Goal: Information Seeking & Learning: Learn about a topic

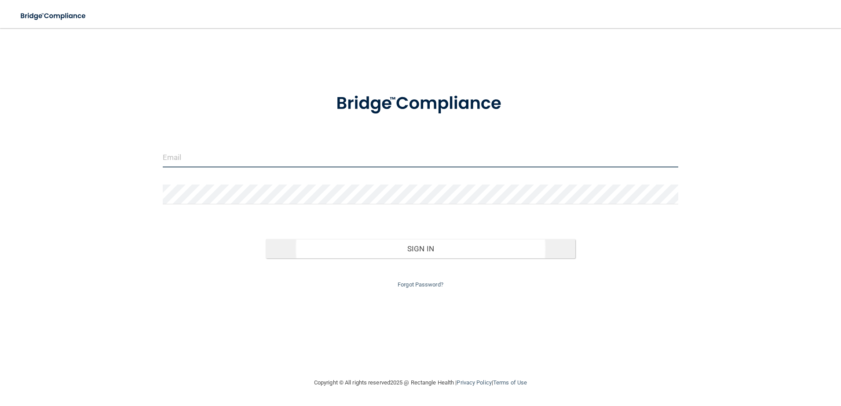
type input "[PERSON_NAME][EMAIL_ADDRESS][DOMAIN_NAME]"
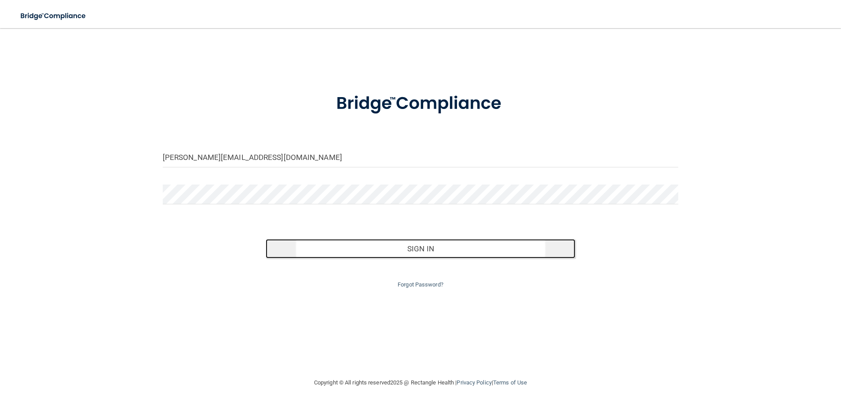
click at [446, 248] on button "Sign In" at bounding box center [421, 248] width 310 height 19
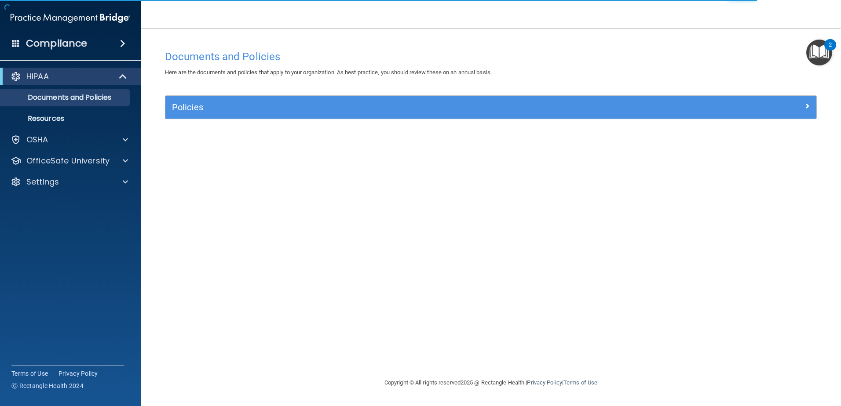
click at [55, 149] on div "HIPAA Documents and Policies Report an Incident Business Associates Emergency P…" at bounding box center [70, 131] width 141 height 134
click at [62, 156] on p "OfficeSafe University" at bounding box center [67, 161] width 83 height 11
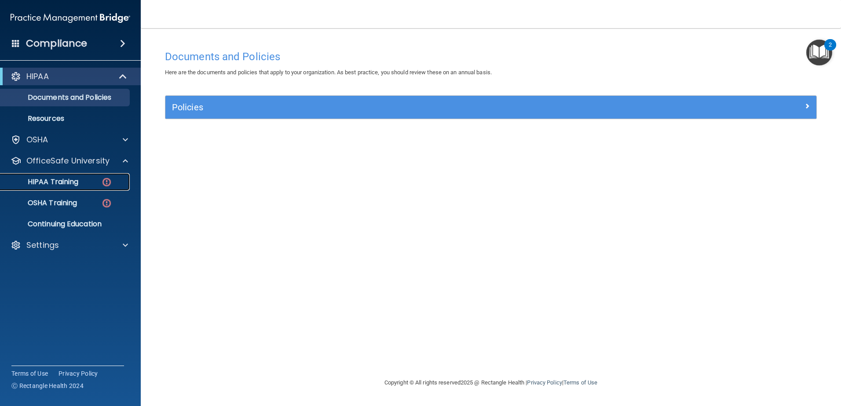
click at [49, 184] on p "HIPAA Training" at bounding box center [42, 182] width 73 height 9
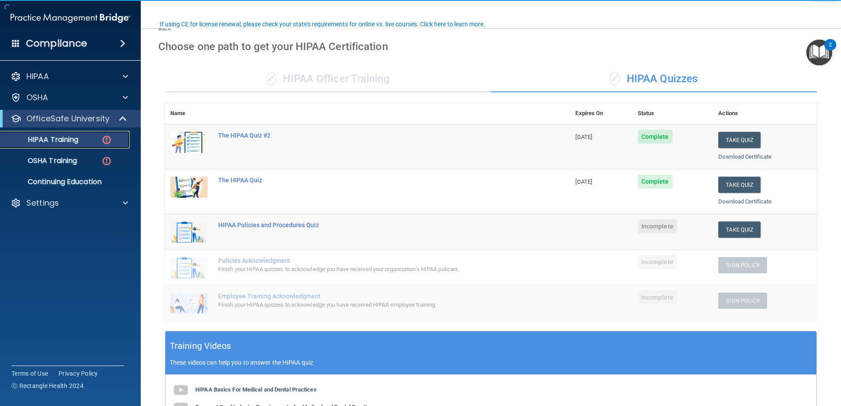
scroll to position [88, 0]
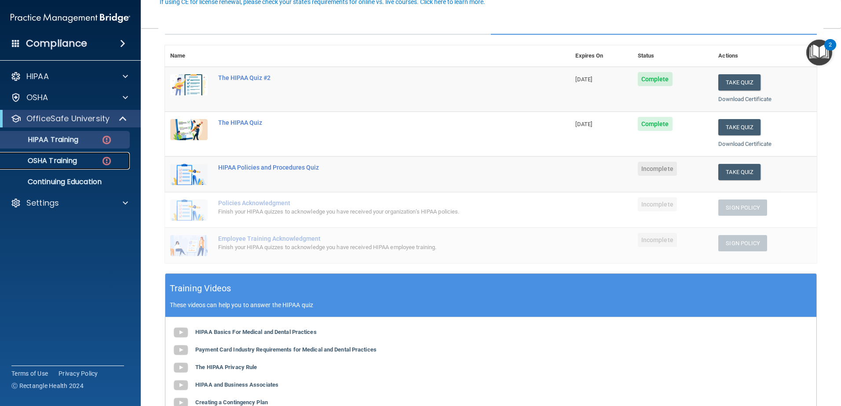
click at [35, 157] on p "OSHA Training" at bounding box center [41, 161] width 71 height 9
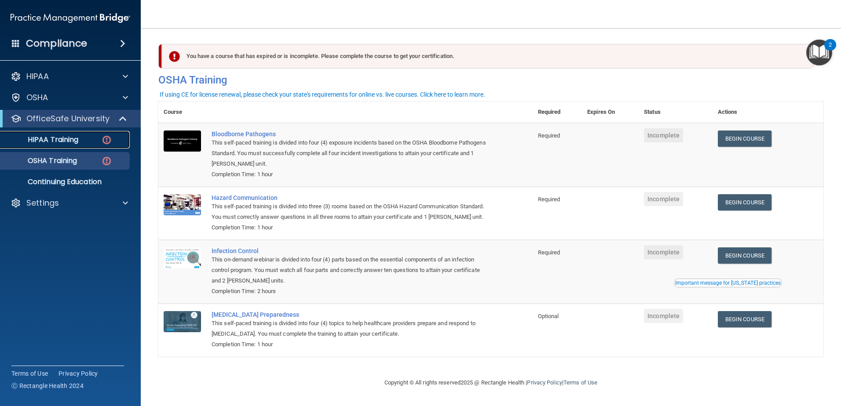
click at [60, 136] on p "HIPAA Training" at bounding box center [42, 139] width 73 height 9
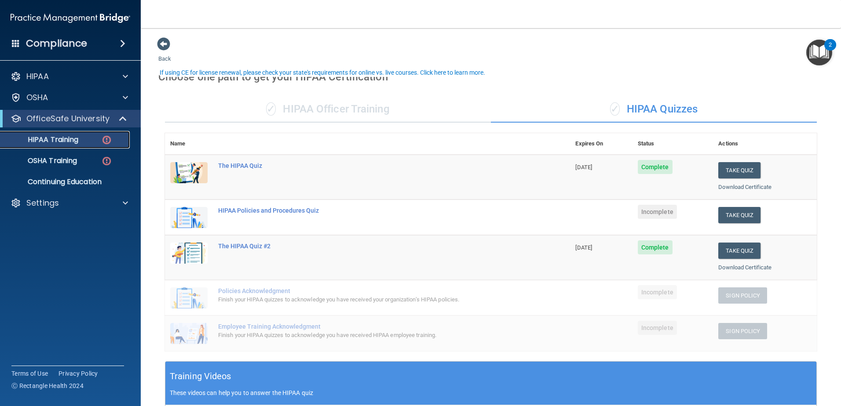
scroll to position [44, 0]
